Goal: Information Seeking & Learning: Check status

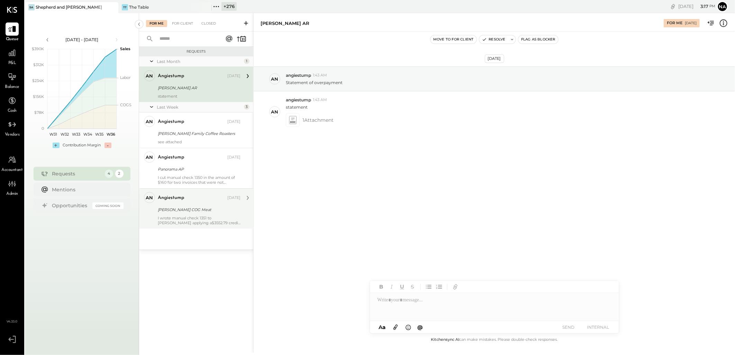
click at [199, 216] on div "I wrote manual check 1351 to [PERSON_NAME] applying a$3552.79 credit for overpa…" at bounding box center [199, 221] width 83 height 10
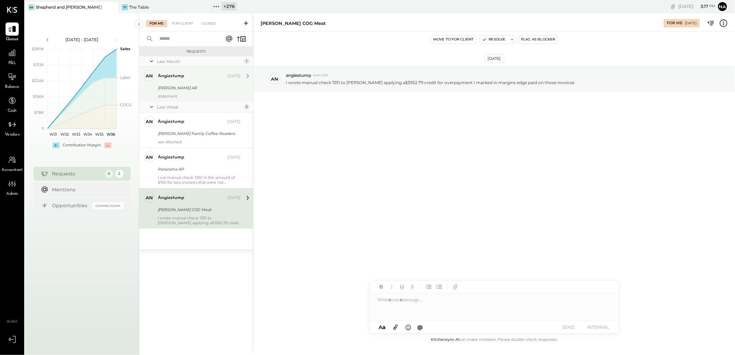
click at [203, 95] on div "statement" at bounding box center [199, 96] width 83 height 5
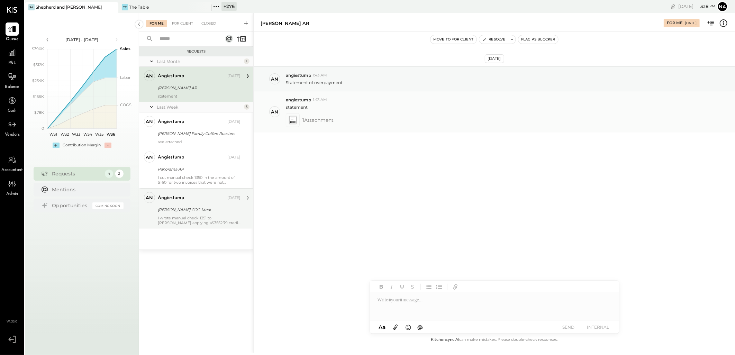
click at [295, 119] on icon at bounding box center [292, 120] width 7 height 8
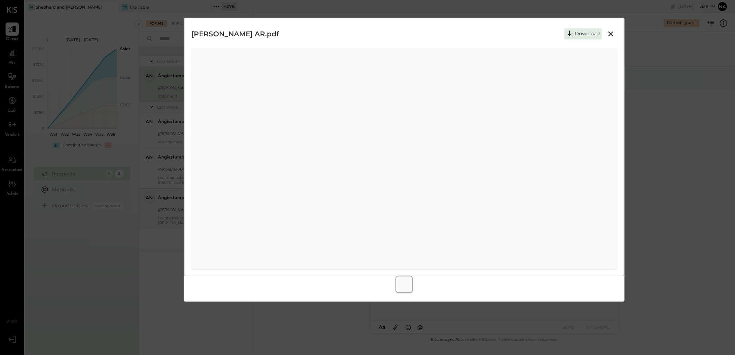
drag, startPoint x: 610, startPoint y: 31, endPoint x: 606, endPoint y: 33, distance: 4.4
click at [610, 31] on icon at bounding box center [611, 34] width 8 height 8
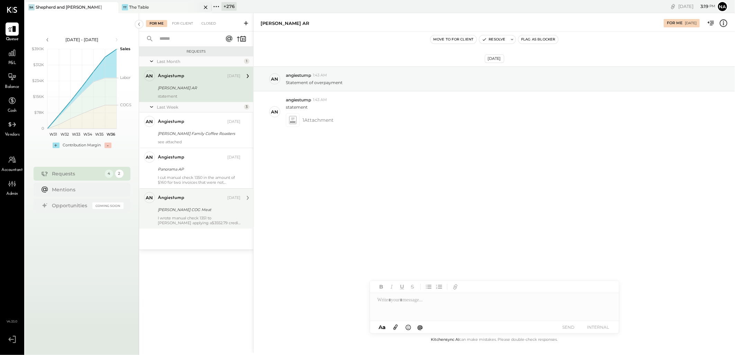
click at [153, 7] on div "TT The Table" at bounding box center [159, 7] width 83 height 6
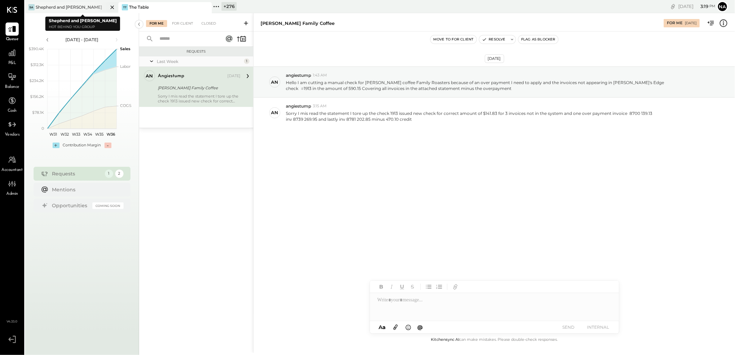
click at [75, 5] on div "Shepherd and [PERSON_NAME]" at bounding box center [69, 7] width 66 height 6
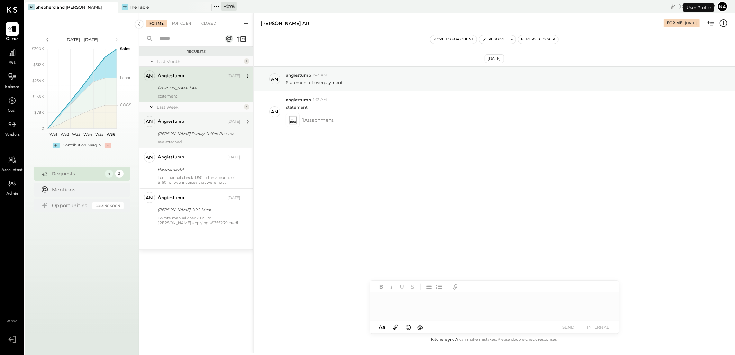
click at [196, 132] on div "[PERSON_NAME] Family Coffee Roasters" at bounding box center [198, 133] width 81 height 7
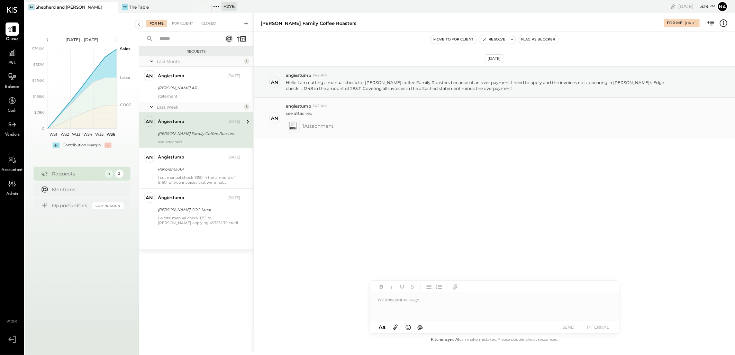
click at [292, 128] on icon at bounding box center [292, 126] width 7 height 8
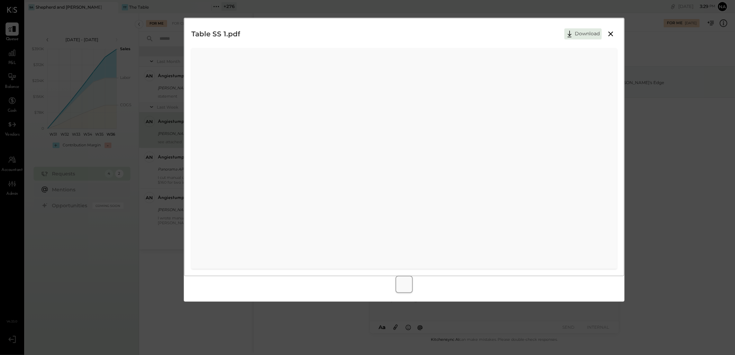
click at [610, 32] on icon at bounding box center [611, 34] width 8 height 8
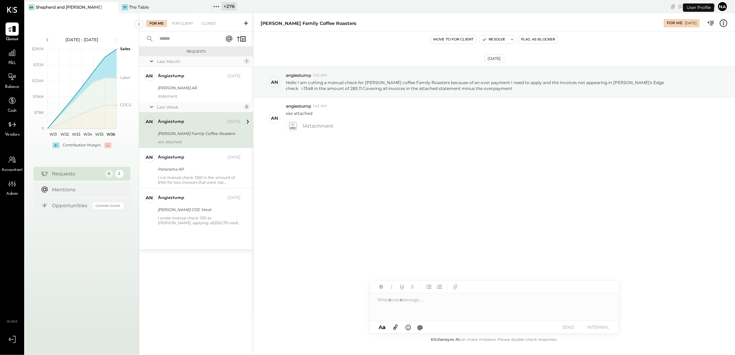
click at [723, 6] on button "Na" at bounding box center [722, 6] width 11 height 11
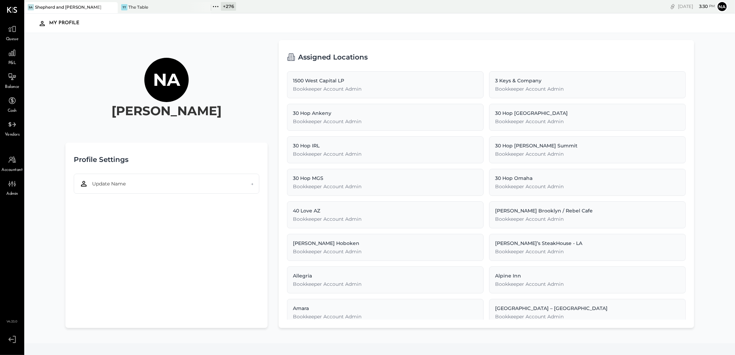
click at [10, 335] on icon at bounding box center [12, 340] width 12 height 10
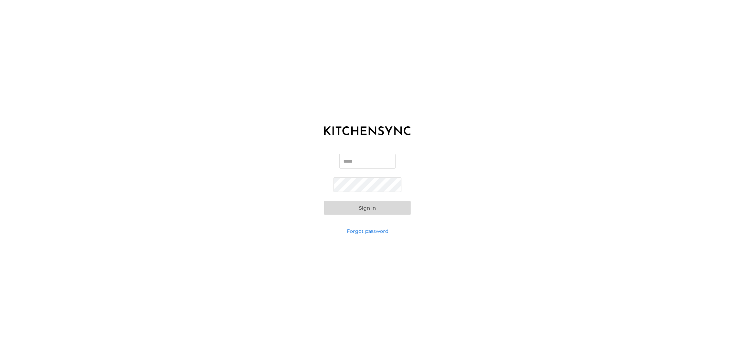
click at [374, 153] on div "Email Password Sign in" at bounding box center [367, 184] width 735 height 87
click at [374, 162] on input "Email" at bounding box center [368, 161] width 56 height 15
click at [379, 160] on input "**" at bounding box center [368, 161] width 56 height 15
type input "**"
click at [358, 73] on div "KITCHEN SYNC LOGIN Email ** Password Sign in Forgot password" at bounding box center [367, 177] width 735 height 355
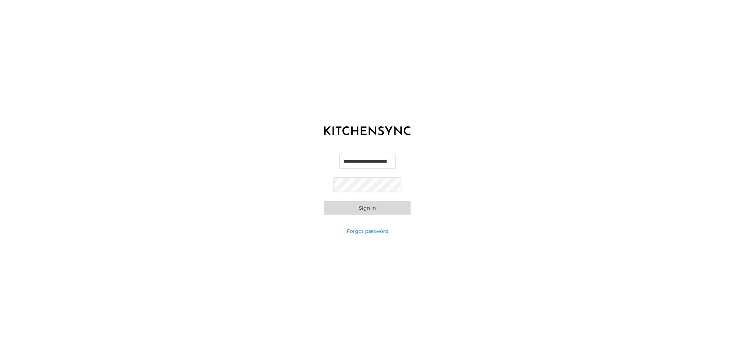
scroll to position [0, 3]
click at [362, 161] on input "**********" at bounding box center [368, 161] width 68 height 15
type input "**"
drag, startPoint x: 361, startPoint y: 163, endPoint x: 321, endPoint y: 159, distance: 40.4
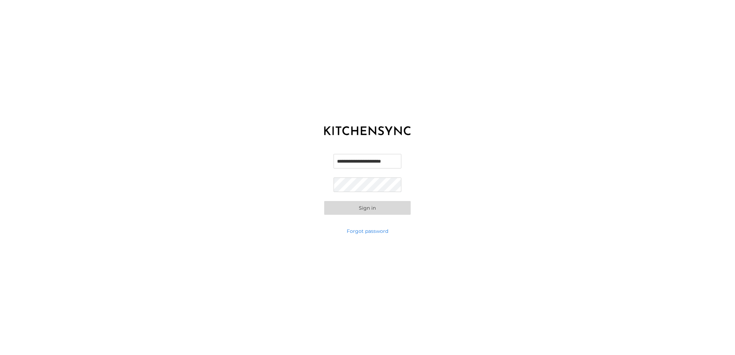
click at [321, 159] on div "**********" at bounding box center [367, 184] width 735 height 87
click at [347, 164] on input "**********" at bounding box center [368, 161] width 68 height 15
drag, startPoint x: 362, startPoint y: 161, endPoint x: 309, endPoint y: 161, distance: 52.6
click at [309, 161] on div "**********" at bounding box center [367, 184] width 735 height 87
paste input "***"
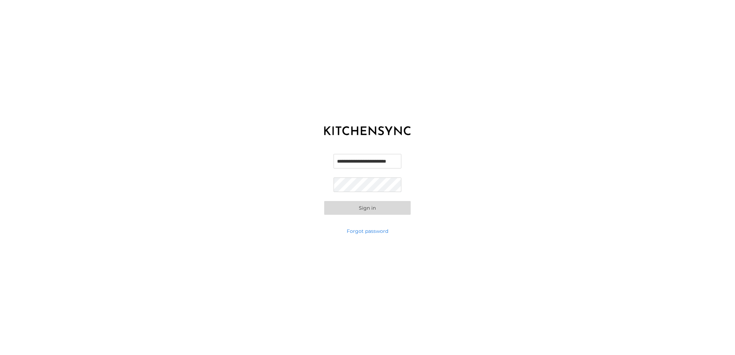
type input "**********"
click at [389, 211] on button "Sign in" at bounding box center [367, 208] width 87 height 14
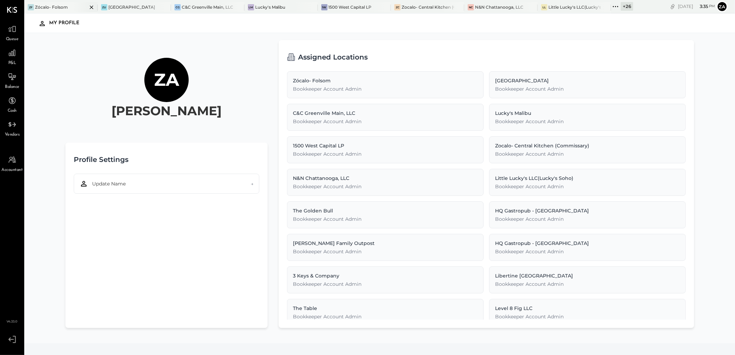
click at [92, 6] on icon at bounding box center [91, 7] width 3 height 3
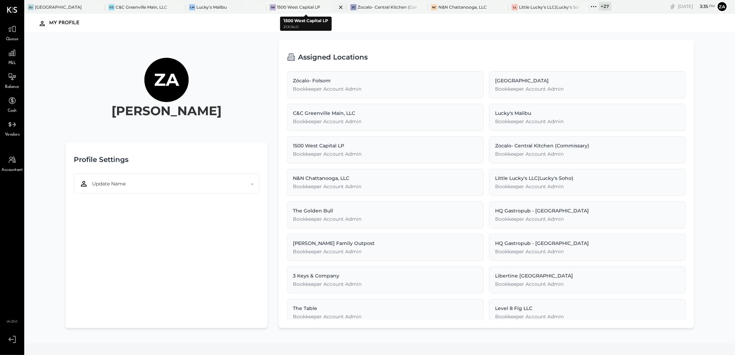
click at [340, 9] on icon at bounding box center [341, 7] width 9 height 8
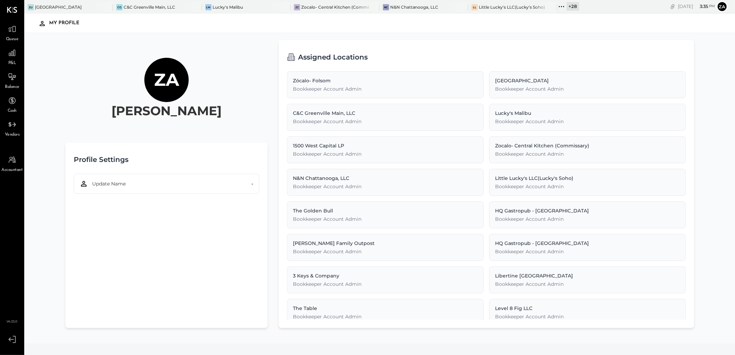
click at [573, 9] on div "+ 28" at bounding box center [573, 6] width 12 height 9
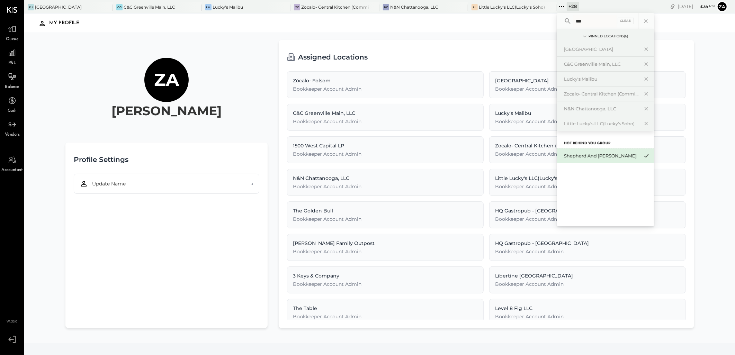
type input "***"
click at [591, 155] on div "Shepherd and [PERSON_NAME]" at bounding box center [601, 156] width 75 height 7
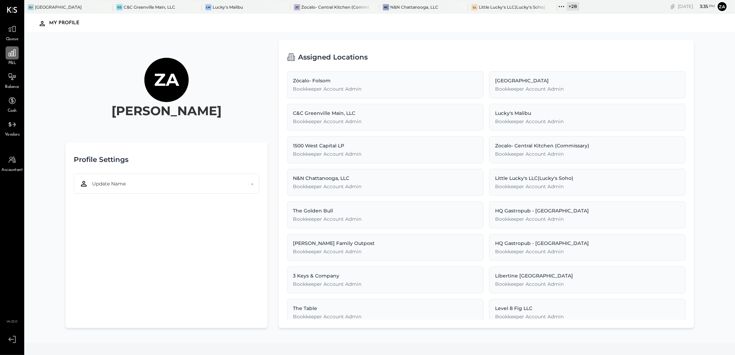
click at [10, 55] on icon at bounding box center [12, 53] width 7 height 7
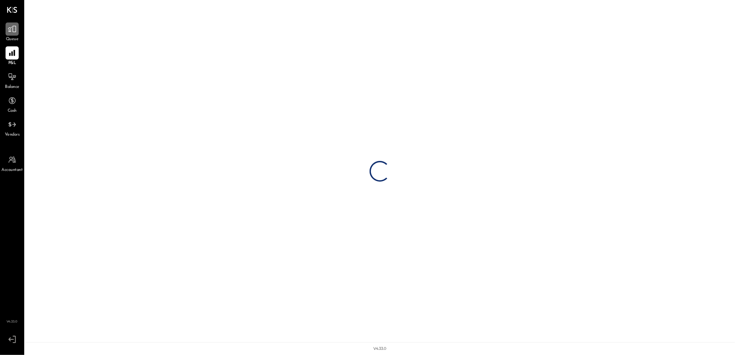
click at [12, 35] on div at bounding box center [12, 29] width 13 height 13
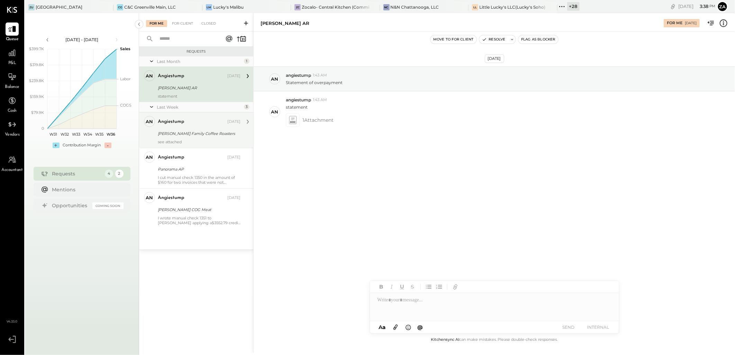
click at [185, 131] on div "[PERSON_NAME] Family Coffee Roasters" at bounding box center [198, 133] width 81 height 7
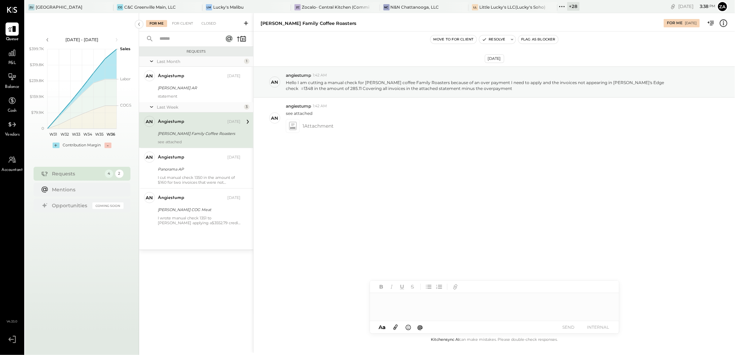
click at [431, 300] on div at bounding box center [494, 307] width 249 height 28
click at [299, 124] on div at bounding box center [293, 126] width 14 height 14
click at [294, 126] on icon at bounding box center [292, 126] width 7 height 8
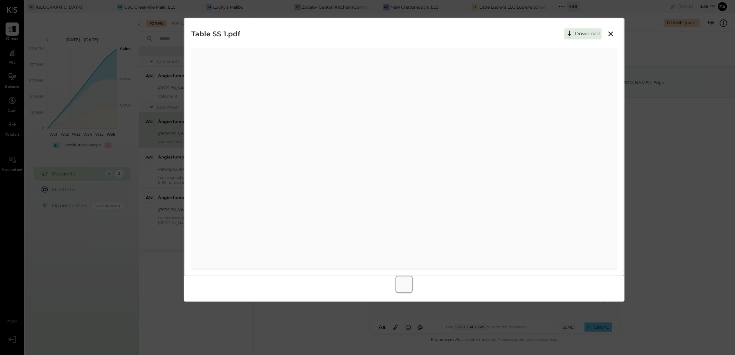
click at [612, 32] on icon at bounding box center [611, 34] width 8 height 8
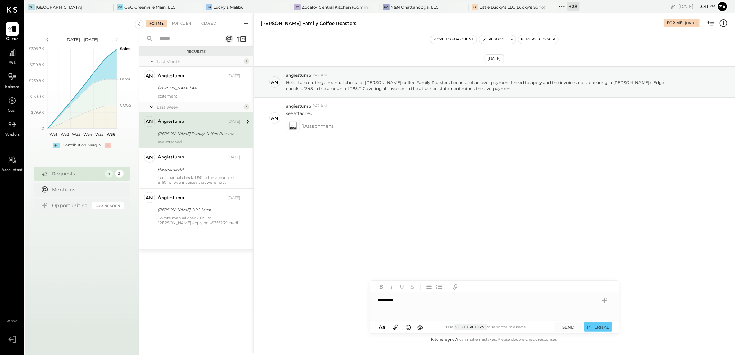
drag, startPoint x: 600, startPoint y: 327, endPoint x: 528, endPoint y: 324, distance: 71.7
click at [528, 324] on div "A a @ Use Shift + Return to send the message SEND INTERNAL" at bounding box center [494, 327] width 249 height 12
click at [572, 326] on button "SEND" at bounding box center [569, 327] width 28 height 9
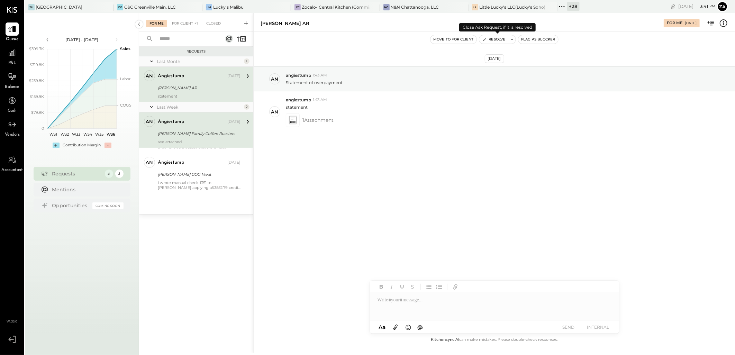
click at [505, 39] on button "Resolve" at bounding box center [494, 39] width 29 height 8
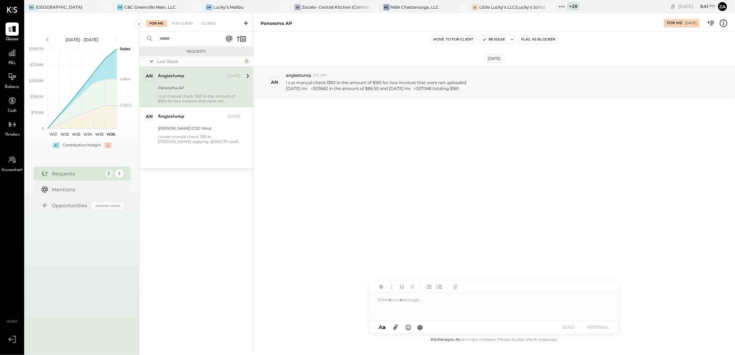
click at [168, 62] on div "Last Week" at bounding box center [200, 62] width 86 height 6
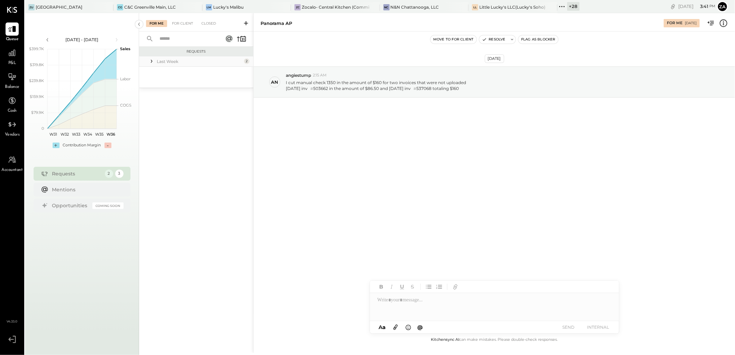
click at [167, 61] on div "Last Week" at bounding box center [200, 62] width 86 height 6
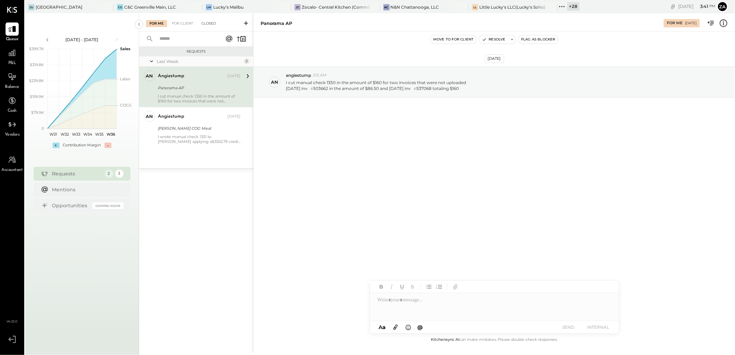
click at [206, 22] on div "Closed" at bounding box center [208, 23] width 21 height 7
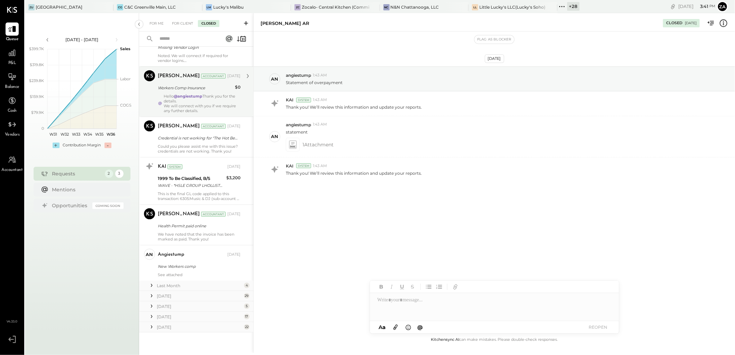
scroll to position [132, 0]
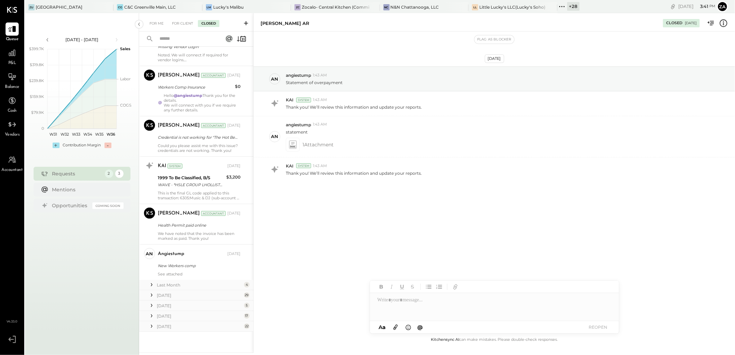
click at [180, 18] on div "For Me For Client Closed" at bounding box center [196, 22] width 114 height 18
click at [181, 21] on div "For Client" at bounding box center [183, 23] width 28 height 7
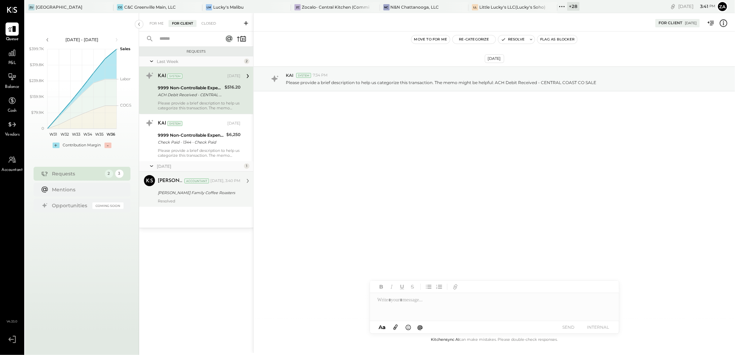
click at [206, 199] on div "Resolved" at bounding box center [199, 201] width 83 height 5
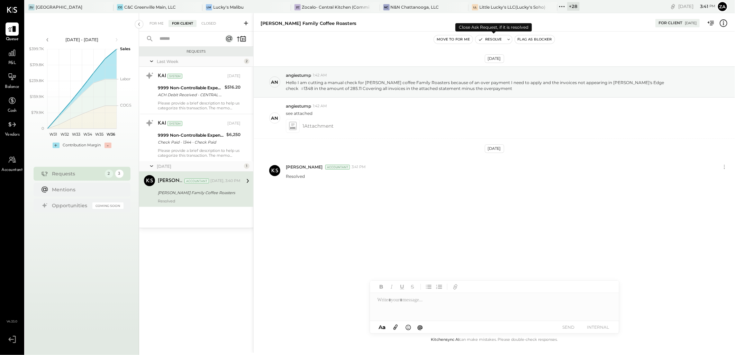
click at [492, 42] on button "Resolve" at bounding box center [490, 39] width 29 height 8
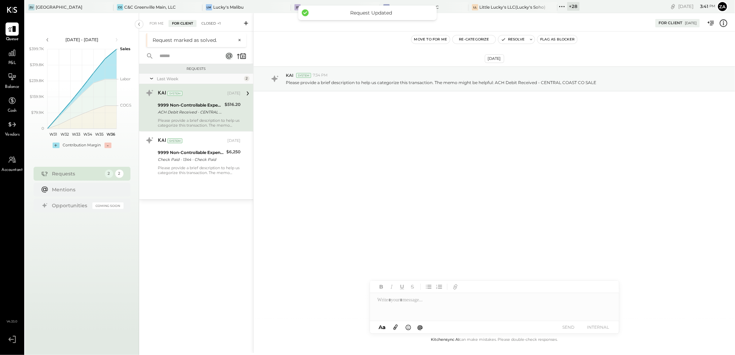
click at [221, 24] on span "+1" at bounding box center [219, 24] width 4 height 6
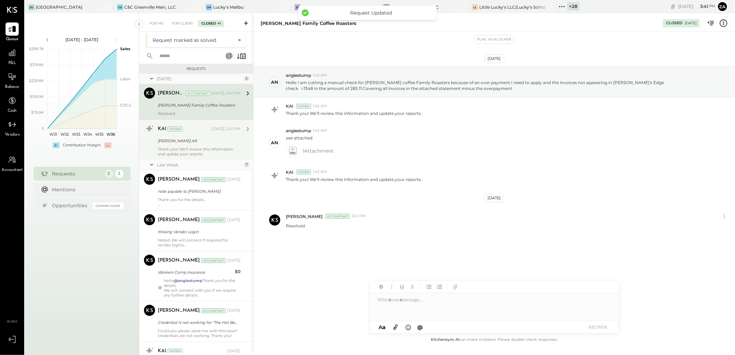
click at [218, 146] on div "KAI System [DATE], 3:41 PM [PERSON_NAME] AR Thank you! We’ll review this inform…" at bounding box center [199, 139] width 83 height 33
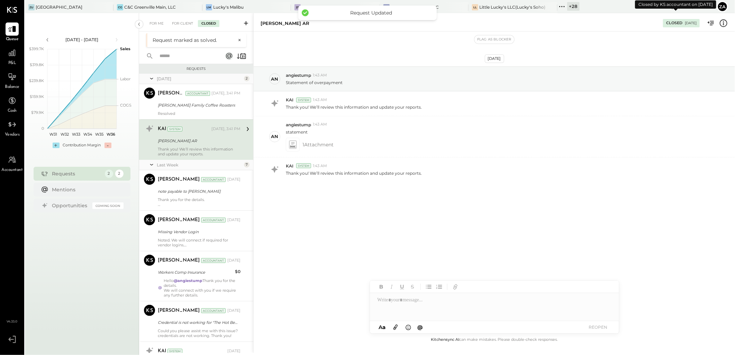
click at [676, 20] on div "Closed" at bounding box center [675, 23] width 16 height 6
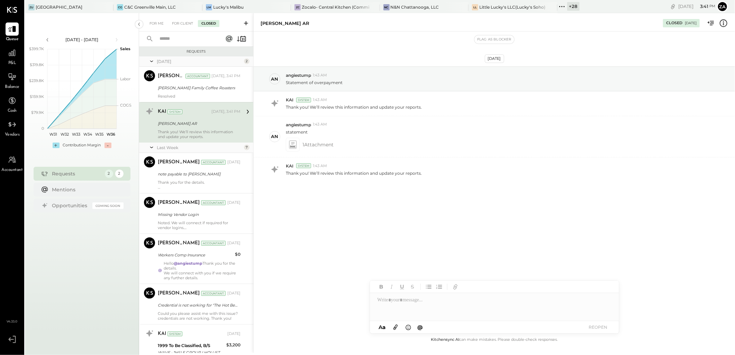
click at [724, 23] on icon at bounding box center [724, 23] width 9 height 9
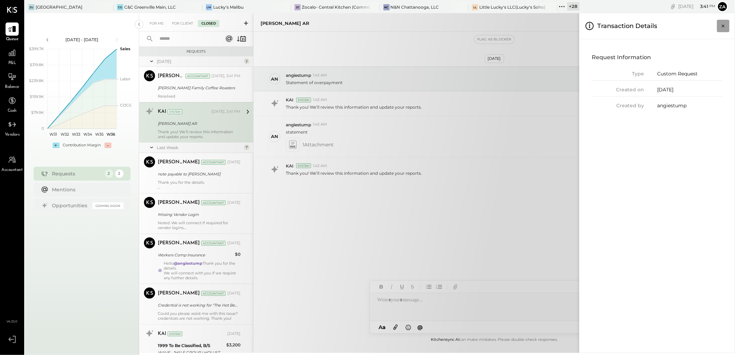
click at [723, 26] on icon "Close panel" at bounding box center [723, 26] width 7 height 7
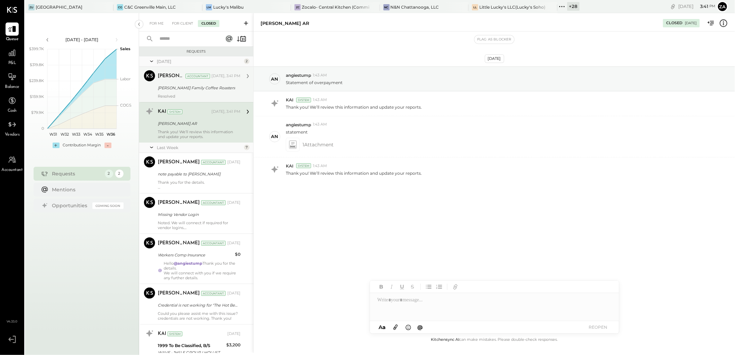
click at [203, 97] on div "Resolved" at bounding box center [199, 96] width 83 height 5
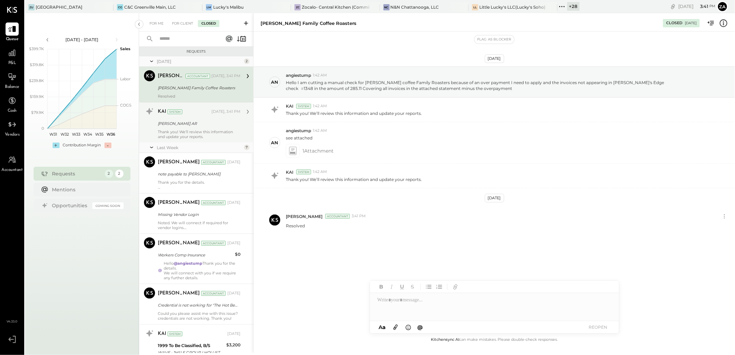
click at [194, 128] on div "KAI System [DATE], 3:41 PM [PERSON_NAME] AR Thank you! We’ll review this inform…" at bounding box center [199, 122] width 83 height 33
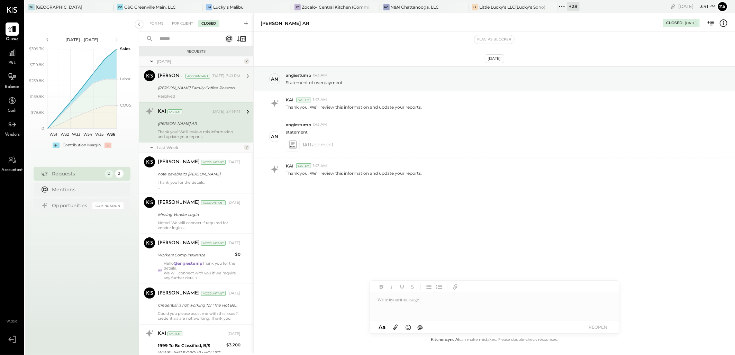
click at [188, 19] on div "For Me For Client Closed" at bounding box center [196, 22] width 114 height 18
click at [176, 21] on div "For Client" at bounding box center [183, 23] width 28 height 7
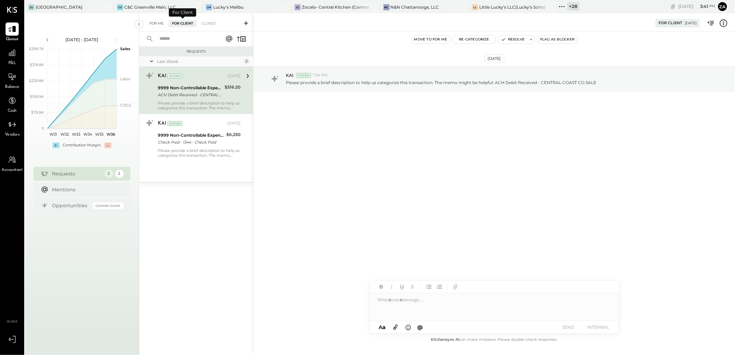
click at [153, 24] on div "For Me" at bounding box center [156, 23] width 21 height 7
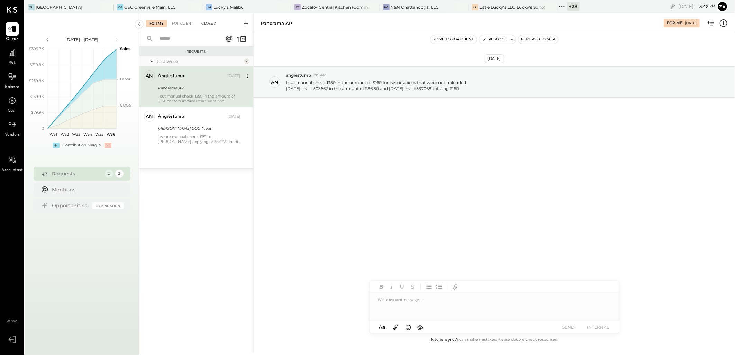
click at [209, 24] on div "Closed" at bounding box center [208, 23] width 21 height 7
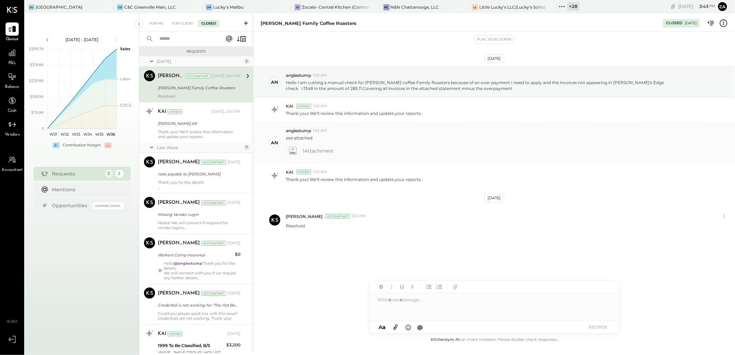
click at [293, 148] on icon at bounding box center [292, 151] width 7 height 8
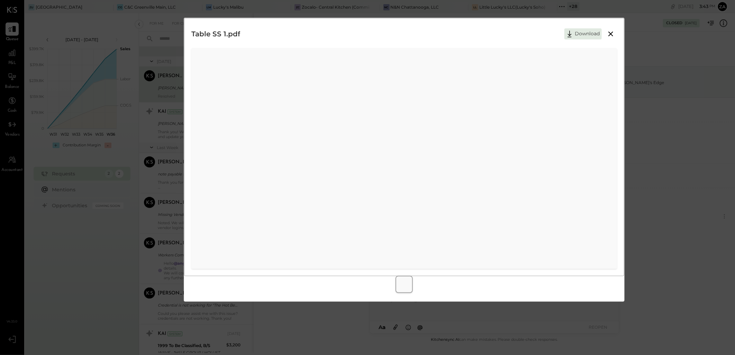
click at [613, 30] on icon at bounding box center [611, 34] width 8 height 8
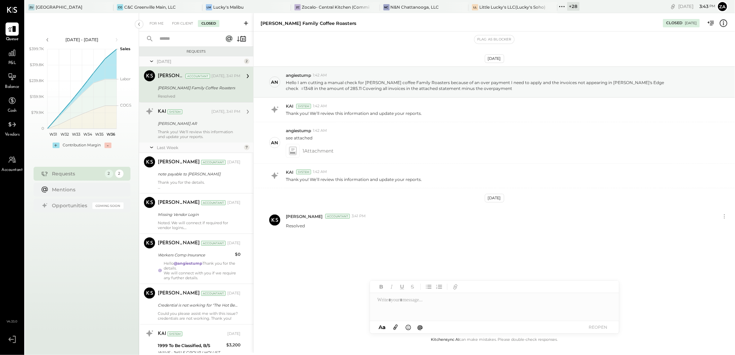
click at [209, 134] on div "Thank you! We’ll review this information and update your reports." at bounding box center [199, 135] width 83 height 10
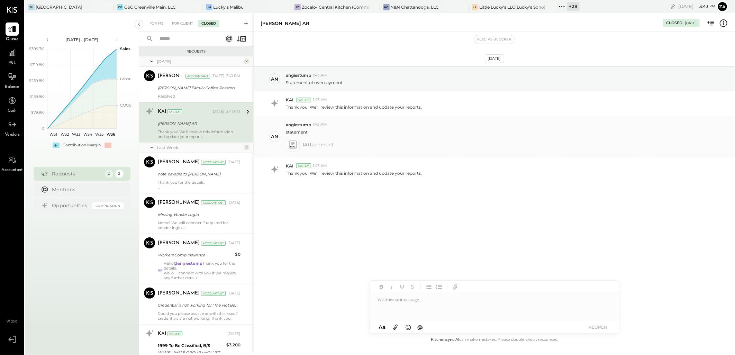
click at [313, 146] on span "1 Attachment" at bounding box center [318, 145] width 31 height 14
click at [296, 146] on icon at bounding box center [292, 145] width 7 height 8
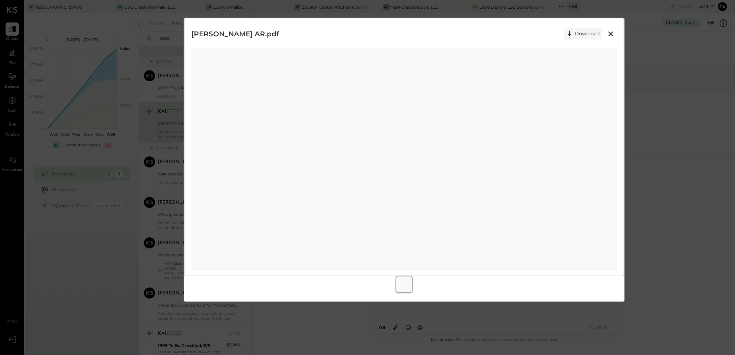
click at [590, 32] on button "Download" at bounding box center [583, 33] width 37 height 11
click at [445, 24] on div "[PERSON_NAME] AR.pdf Download" at bounding box center [404, 147] width 440 height 258
click at [607, 33] on icon at bounding box center [611, 34] width 8 height 8
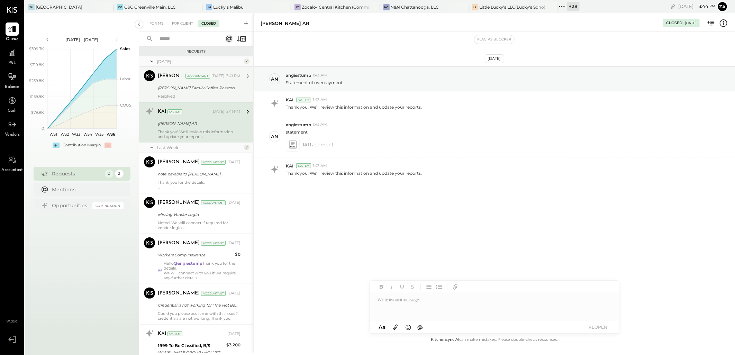
click at [209, 91] on div "[PERSON_NAME] Family Coffee Roasters" at bounding box center [198, 87] width 81 height 7
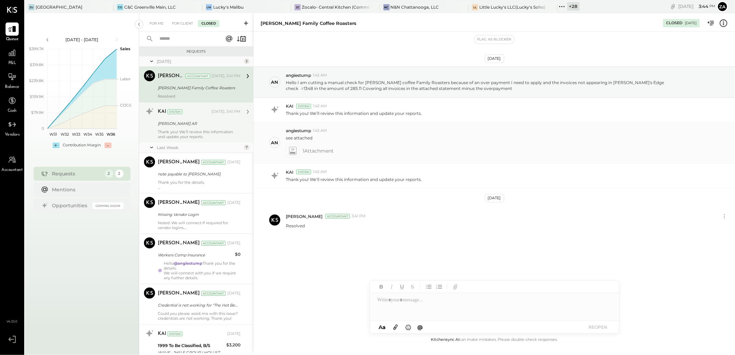
click at [294, 151] on icon at bounding box center [292, 151] width 7 height 8
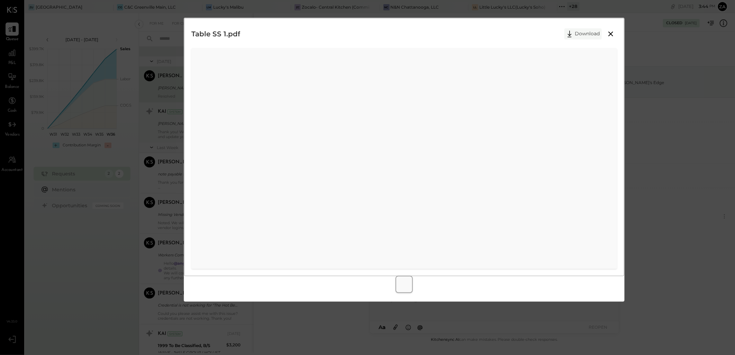
click at [590, 30] on button "Download" at bounding box center [583, 33] width 37 height 11
click at [614, 37] on icon at bounding box center [611, 34] width 8 height 8
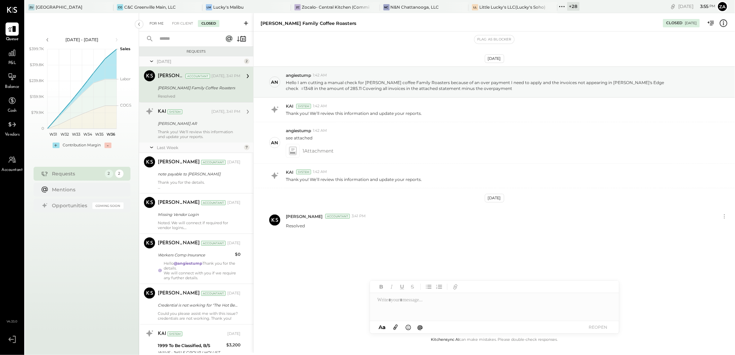
click at [158, 21] on div "For Me" at bounding box center [156, 23] width 21 height 7
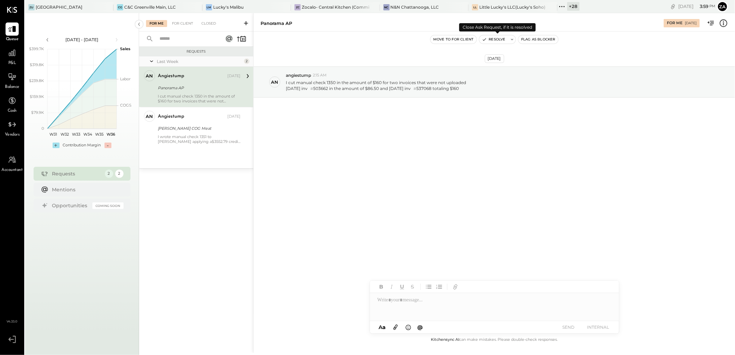
click at [496, 39] on button "Resolve" at bounding box center [494, 39] width 29 height 8
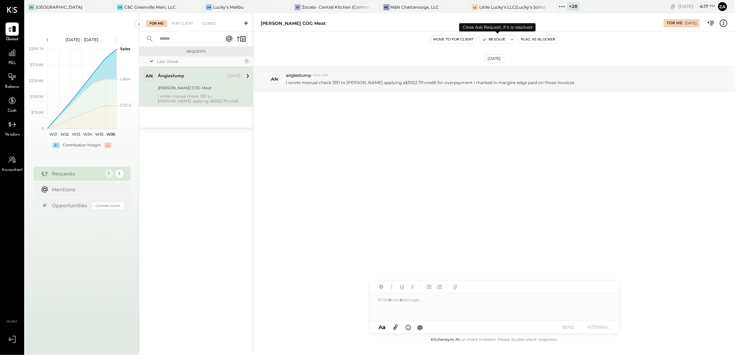
click at [492, 39] on button "Resolve" at bounding box center [494, 39] width 29 height 8
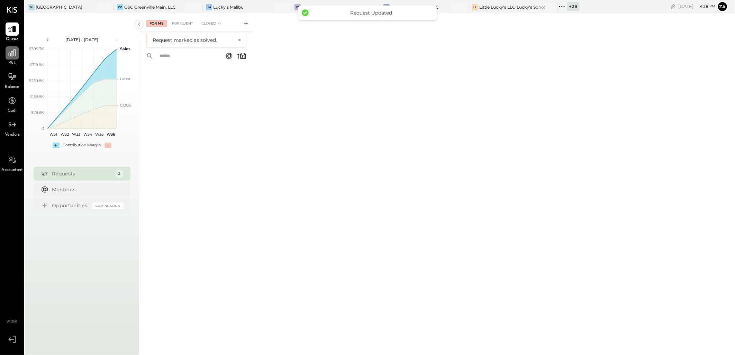
click at [6, 51] on div at bounding box center [12, 52] width 13 height 13
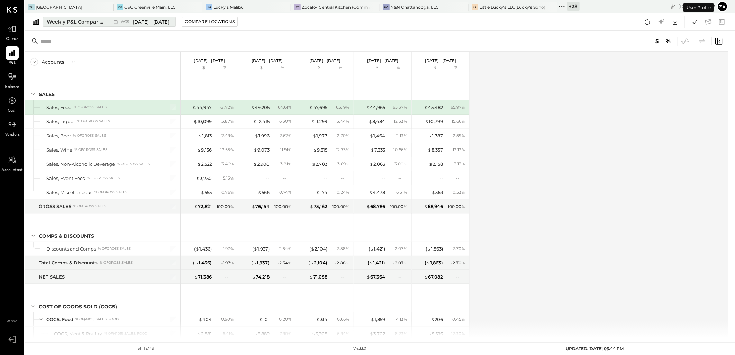
click at [73, 25] on button "Weekly P&L Comparison W35 [DATE] - [DATE]" at bounding box center [109, 22] width 133 height 10
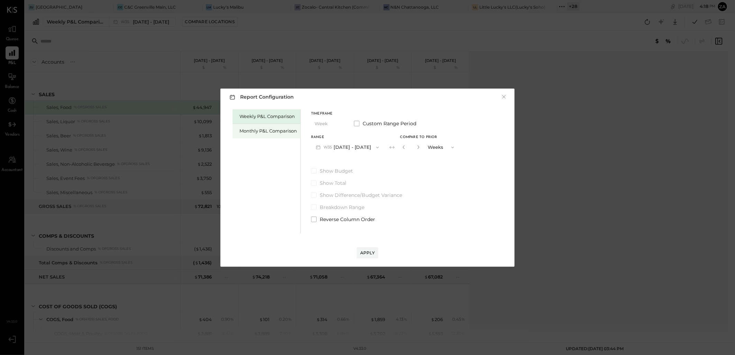
click at [260, 131] on div "Monthly P&L Comparison" at bounding box center [268, 131] width 57 height 7
click at [363, 150] on button "M09 [DATE] - [DATE]" at bounding box center [347, 147] width 73 height 13
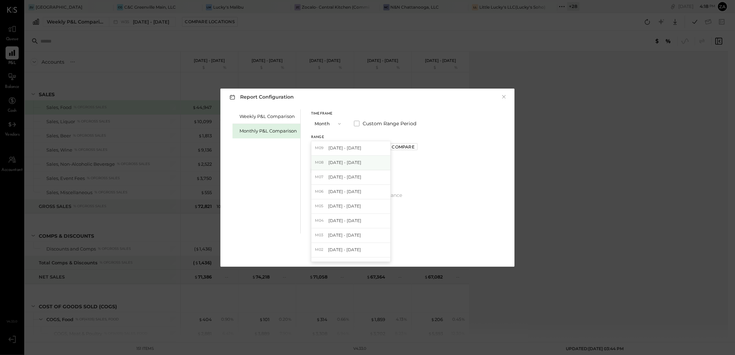
click at [360, 161] on div "M08 [DATE] - [DATE]" at bounding box center [351, 163] width 79 height 15
click at [376, 248] on button "Apply" at bounding box center [367, 253] width 21 height 11
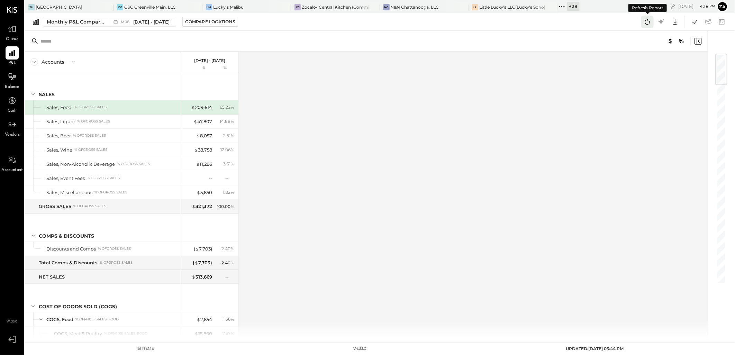
click at [649, 23] on icon at bounding box center [647, 21] width 9 height 9
click at [694, 26] on icon at bounding box center [695, 21] width 9 height 9
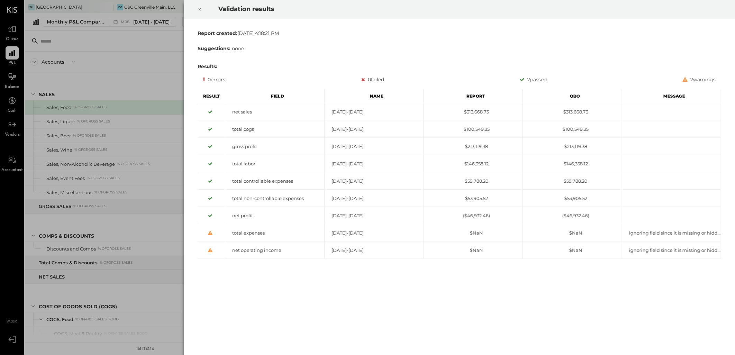
click at [200, 10] on icon at bounding box center [200, 9] width 4 height 8
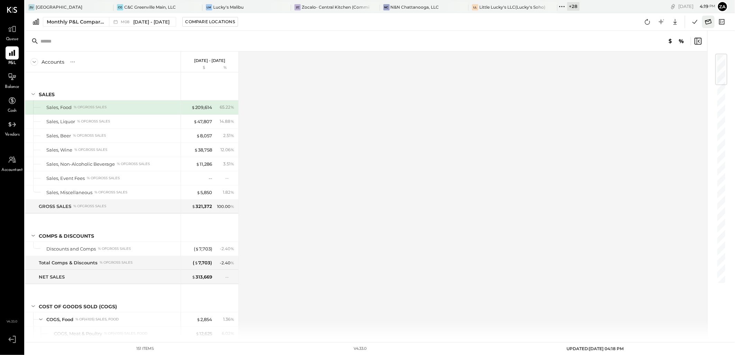
drag, startPoint x: 694, startPoint y: 18, endPoint x: 707, endPoint y: 21, distance: 14.1
click at [707, 21] on div at bounding box center [708, 22] width 42 height 12
click at [707, 21] on icon at bounding box center [708, 21] width 9 height 9
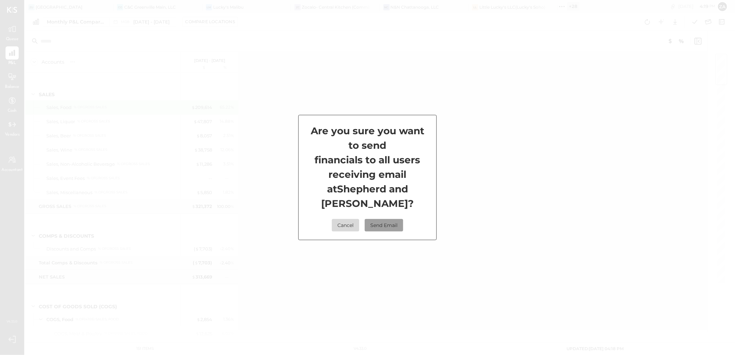
click at [383, 220] on button "Send Email" at bounding box center [384, 225] width 38 height 12
